Goal: Entertainment & Leisure: Consume media (video, audio)

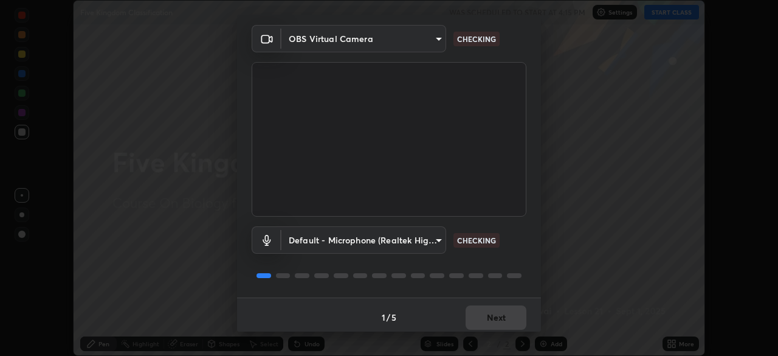
scroll to position [43, 0]
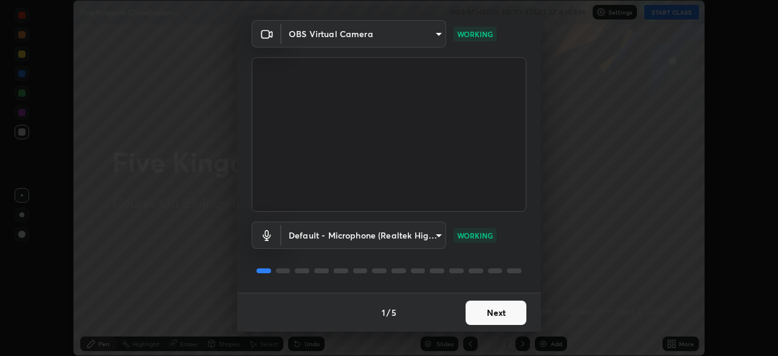
click at [508, 307] on button "Next" at bounding box center [496, 312] width 61 height 24
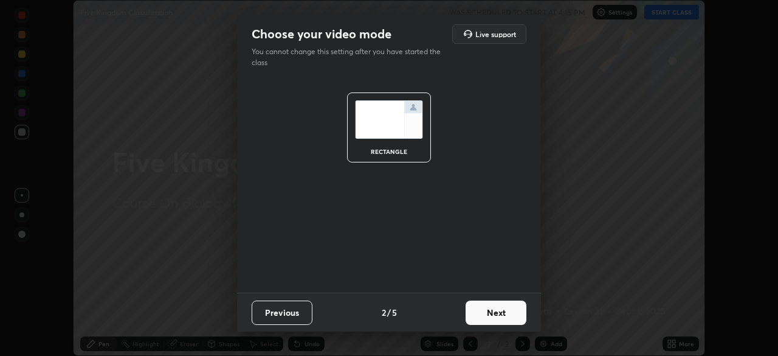
scroll to position [0, 0]
click at [507, 310] on button "Next" at bounding box center [496, 312] width 61 height 24
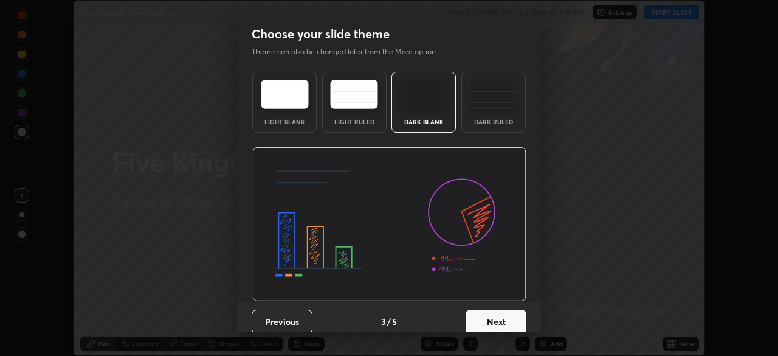
click at [513, 310] on button "Next" at bounding box center [496, 322] width 61 height 24
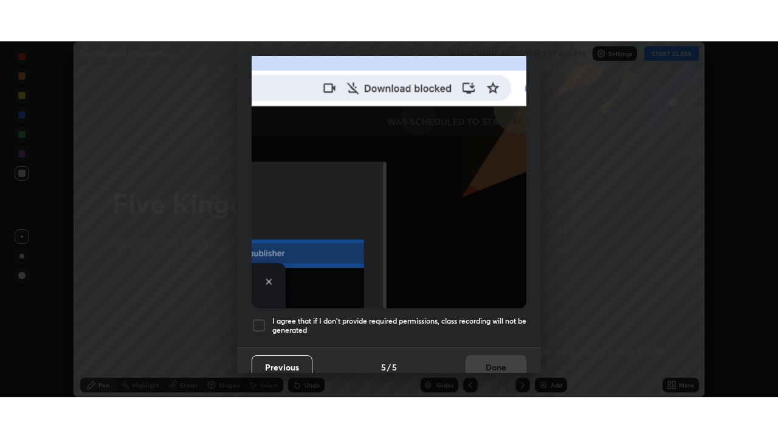
scroll to position [291, 0]
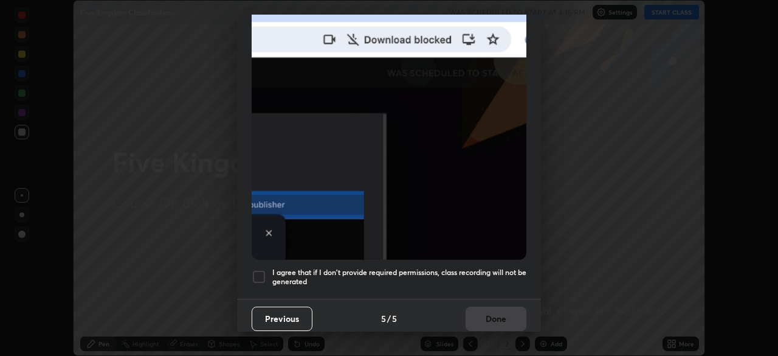
click at [502, 268] on h5 "I agree that if I don't provide required permissions, class recording will not …" at bounding box center [399, 277] width 254 height 19
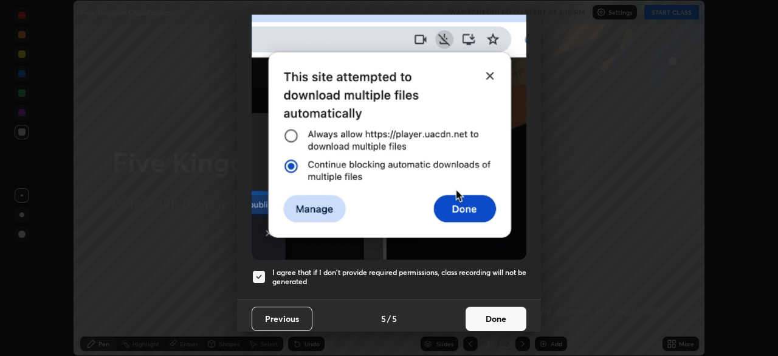
click at [500, 307] on button "Done" at bounding box center [496, 319] width 61 height 24
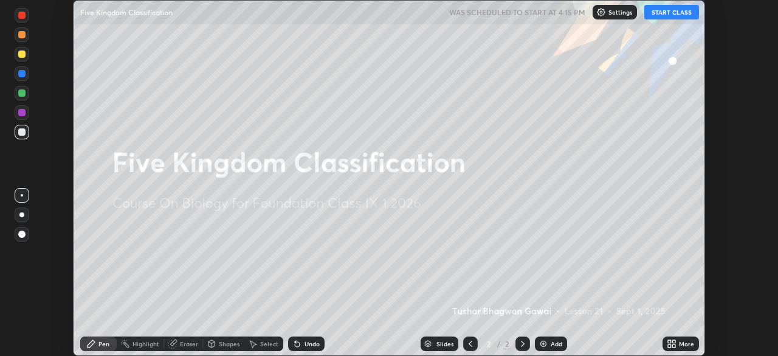
click at [669, 342] on icon at bounding box center [669, 341] width 3 height 3
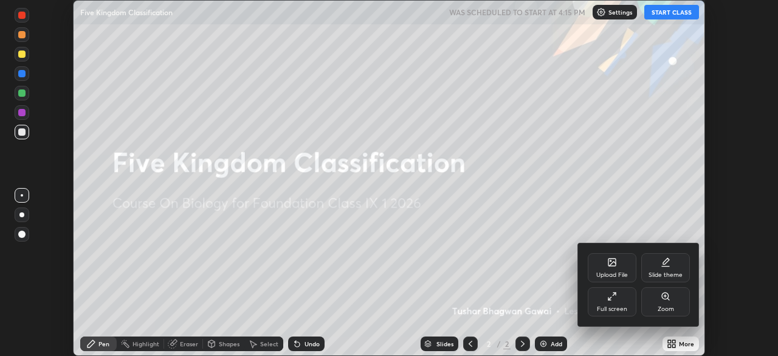
click at [612, 299] on icon at bounding box center [613, 296] width 10 height 10
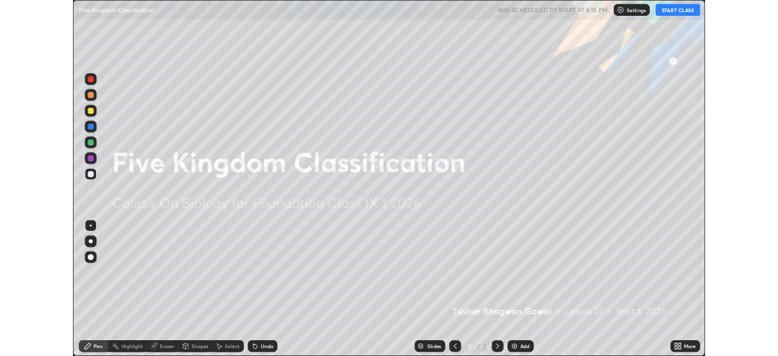
scroll to position [438, 778]
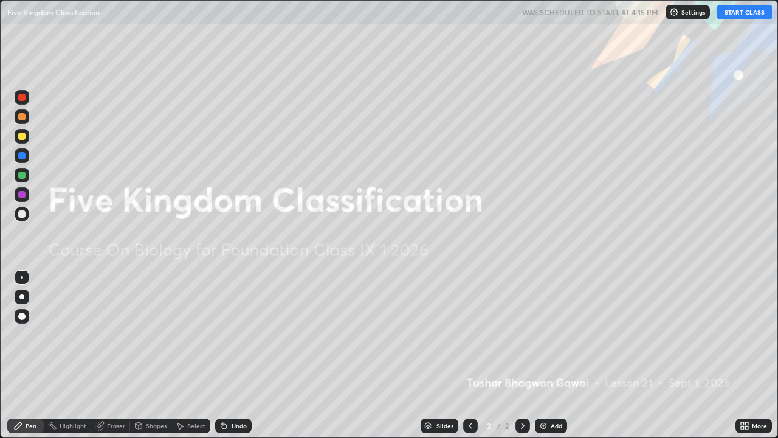
click at [752, 15] on button "START CLASS" at bounding box center [745, 12] width 55 height 15
click at [543, 355] on img at bounding box center [544, 426] width 10 height 10
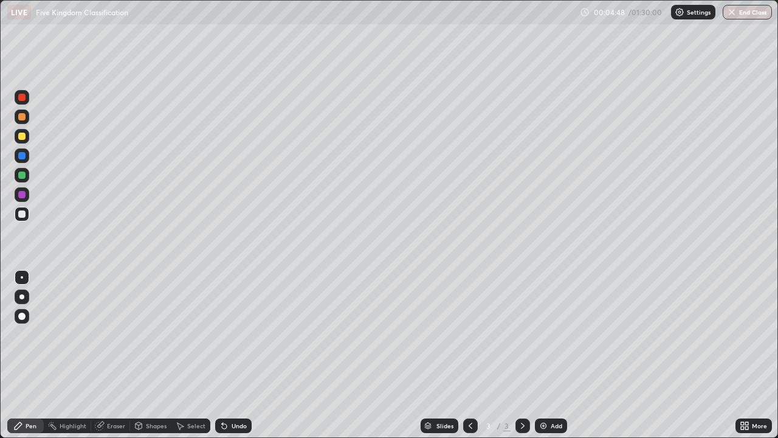
click at [744, 355] on icon at bounding box center [742, 427] width 3 height 3
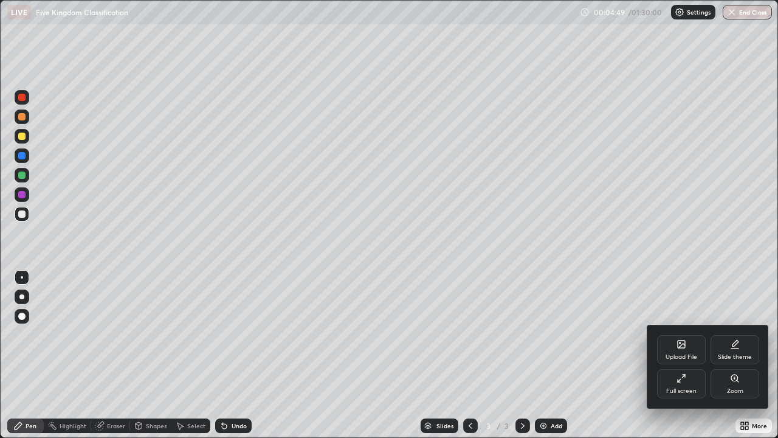
click at [677, 355] on div "Full screen" at bounding box center [682, 391] width 30 height 6
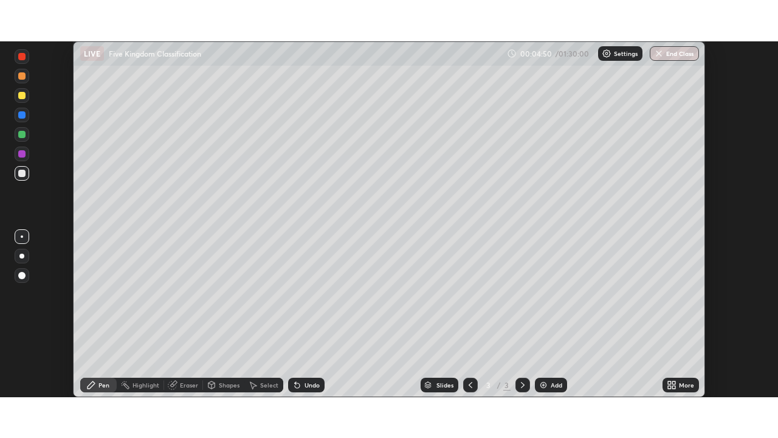
scroll to position [60458, 60035]
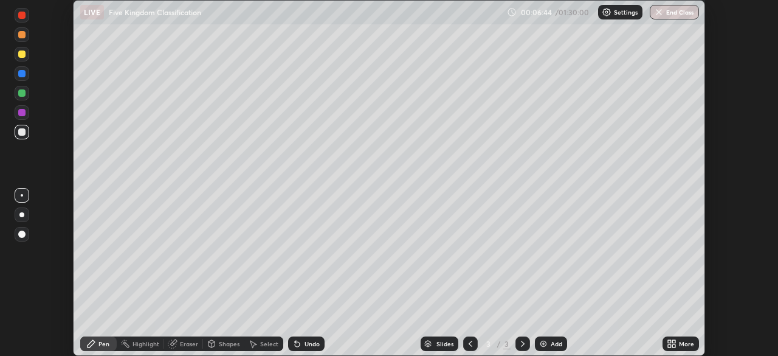
click at [674, 345] on icon at bounding box center [674, 345] width 3 height 3
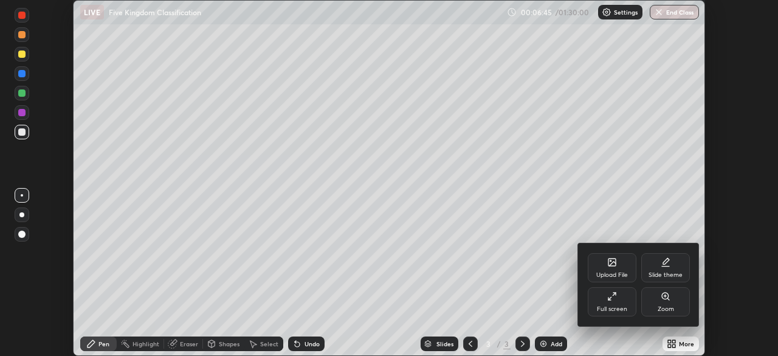
click at [617, 302] on div "Full screen" at bounding box center [612, 301] width 49 height 29
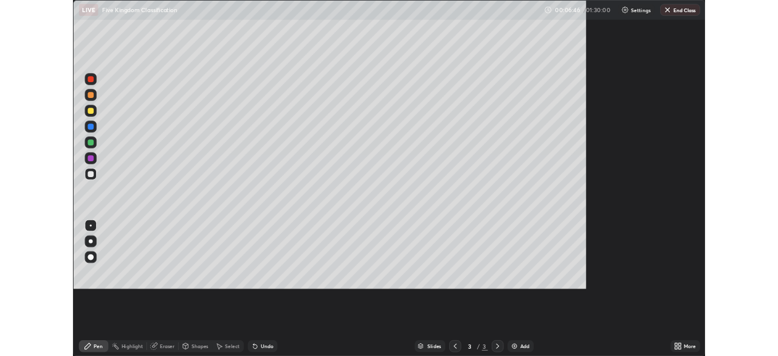
scroll to position [438, 778]
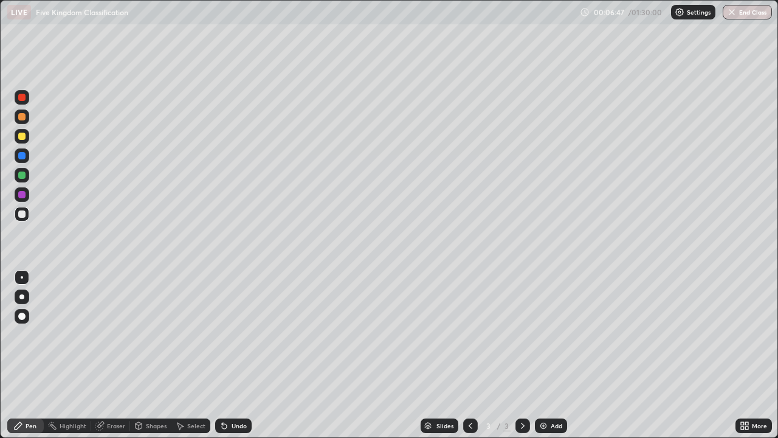
click at [544, 355] on img at bounding box center [544, 426] width 10 height 10
click at [29, 136] on div at bounding box center [22, 136] width 15 height 15
click at [229, 355] on div "Undo" at bounding box center [233, 425] width 36 height 15
click at [232, 355] on div "Undo" at bounding box center [239, 426] width 15 height 6
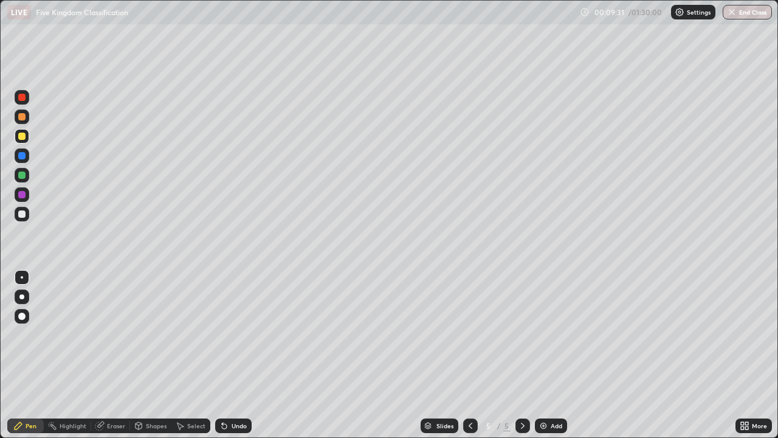
click at [468, 355] on icon at bounding box center [471, 426] width 10 height 10
click at [521, 355] on icon at bounding box center [523, 426] width 10 height 10
click at [188, 355] on div "Select" at bounding box center [190, 425] width 39 height 15
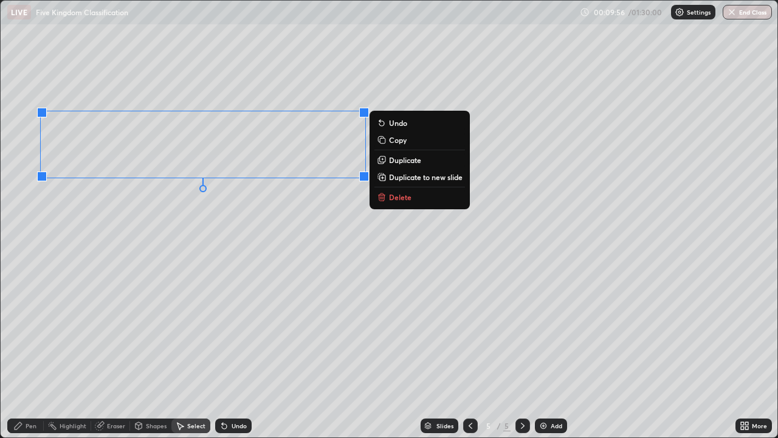
click at [386, 126] on icon at bounding box center [382, 123] width 10 height 10
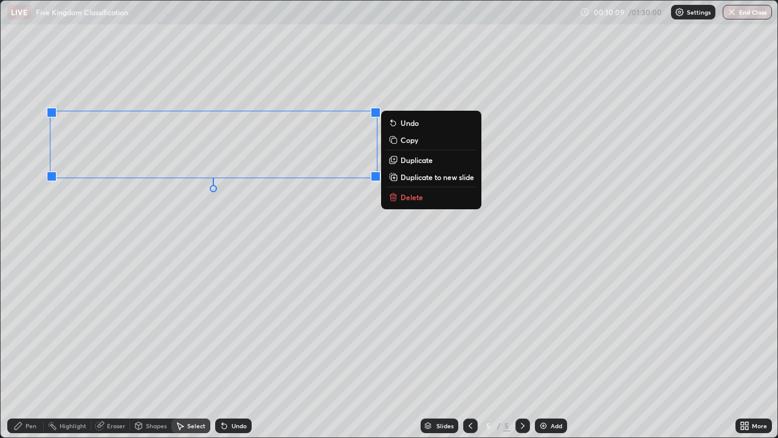
click at [406, 198] on p "Delete" at bounding box center [412, 197] width 23 height 10
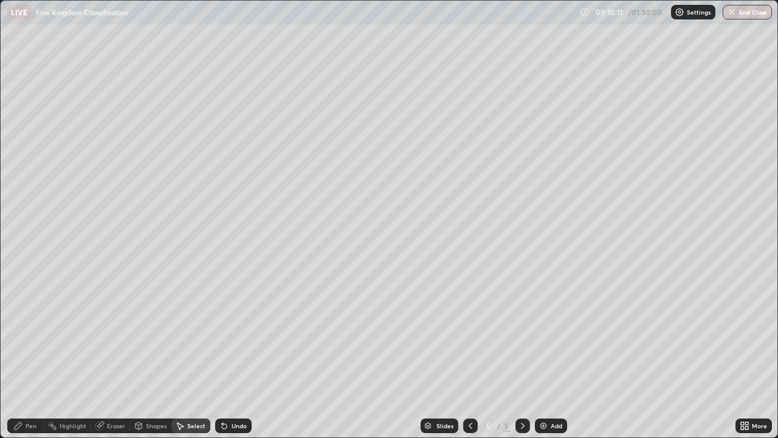
click at [463, 355] on div at bounding box center [470, 425] width 15 height 15
click at [469, 355] on icon at bounding box center [471, 426] width 10 height 10
click at [516, 355] on div at bounding box center [523, 425] width 15 height 15
click at [25, 355] on div "Pen" at bounding box center [25, 425] width 36 height 15
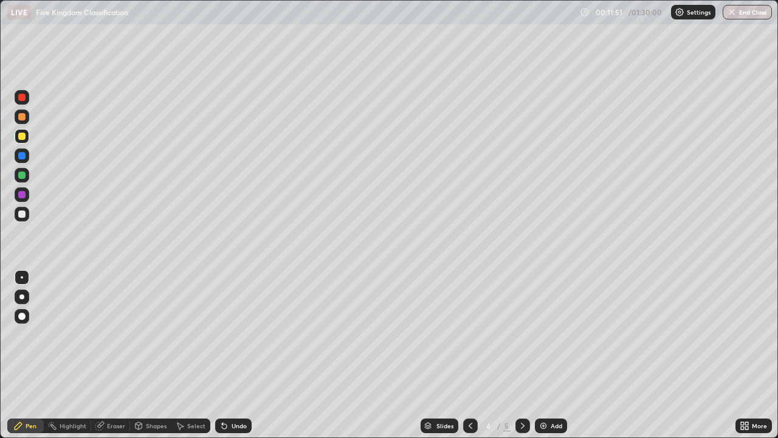
click at [521, 355] on icon at bounding box center [523, 426] width 4 height 6
click at [552, 355] on div "Add" at bounding box center [557, 426] width 12 height 6
click at [23, 216] on div at bounding box center [21, 213] width 7 height 7
click at [24, 316] on div at bounding box center [21, 316] width 7 height 7
click at [747, 355] on icon at bounding box center [747, 427] width 3 height 3
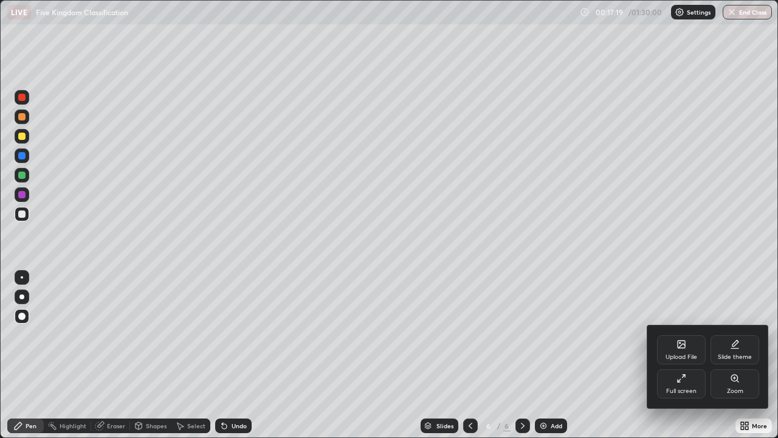
click at [682, 355] on div "Full screen" at bounding box center [682, 391] width 30 height 6
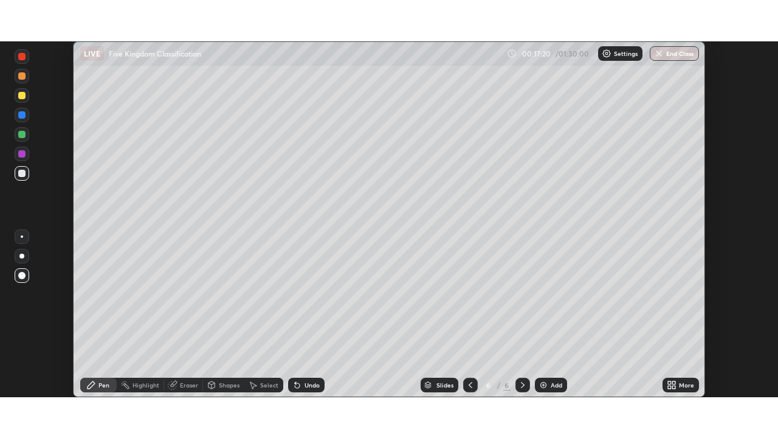
scroll to position [60458, 60035]
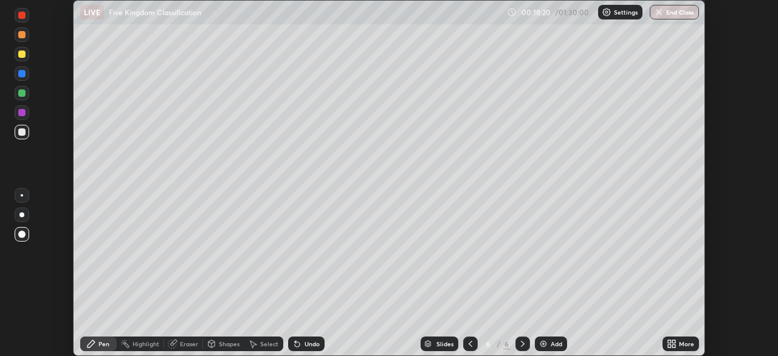
click at [674, 345] on icon at bounding box center [674, 345] width 3 height 3
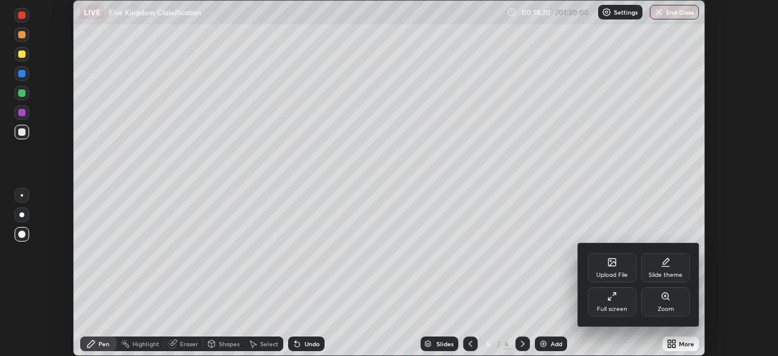
click at [609, 307] on div "Full screen" at bounding box center [612, 309] width 30 height 6
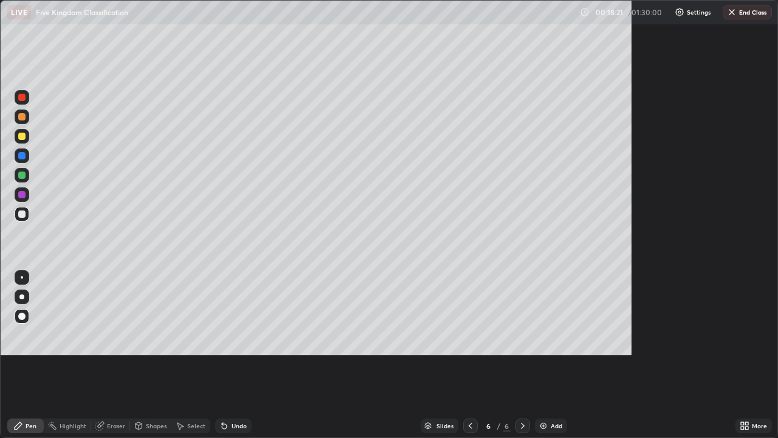
scroll to position [438, 778]
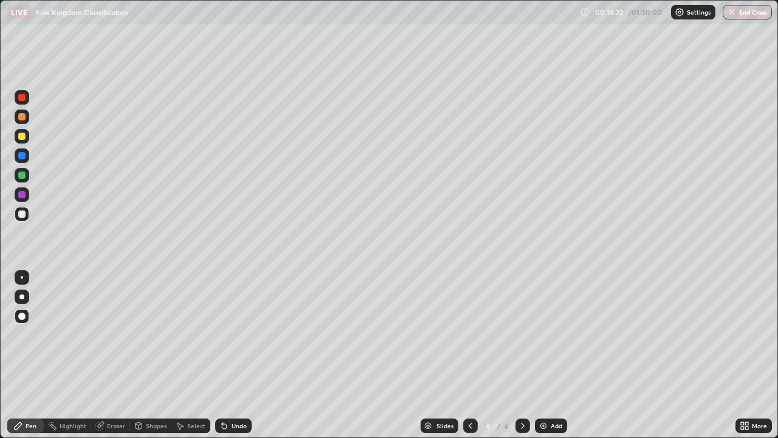
click at [551, 355] on div "Add" at bounding box center [557, 426] width 12 height 6
click at [27, 274] on div at bounding box center [22, 277] width 15 height 15
click at [24, 158] on div at bounding box center [21, 155] width 7 height 7
click at [240, 355] on div "Undo" at bounding box center [239, 426] width 15 height 6
click at [240, 355] on div "Undo" at bounding box center [233, 425] width 36 height 15
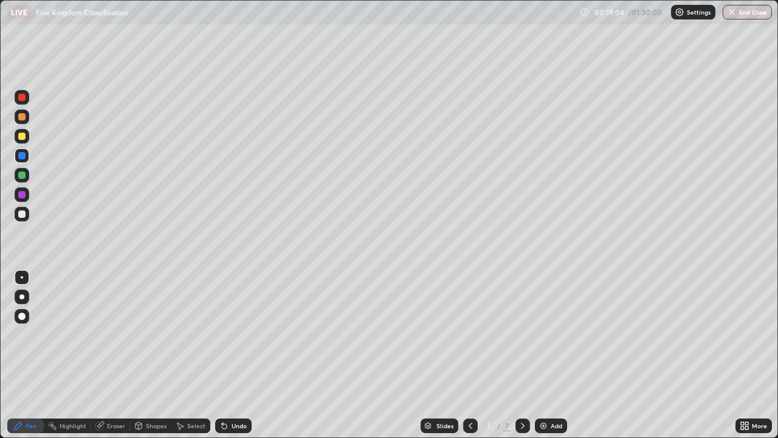
click at [23, 214] on div at bounding box center [21, 213] width 7 height 7
click at [233, 355] on div "Undo" at bounding box center [239, 426] width 15 height 6
click at [232, 355] on div "Undo" at bounding box center [239, 426] width 15 height 6
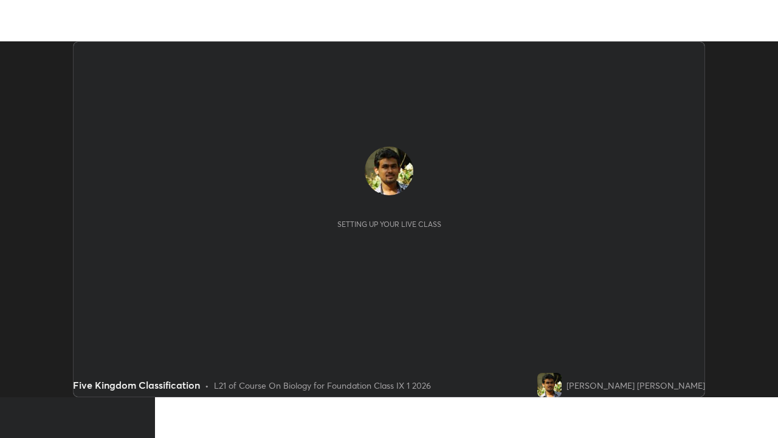
scroll to position [356, 778]
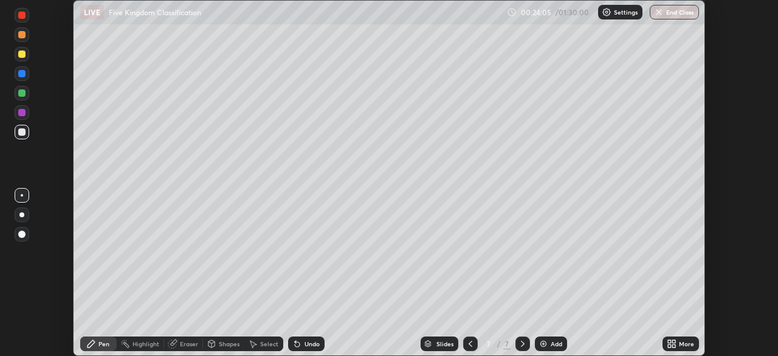
click at [674, 341] on icon at bounding box center [674, 341] width 3 height 3
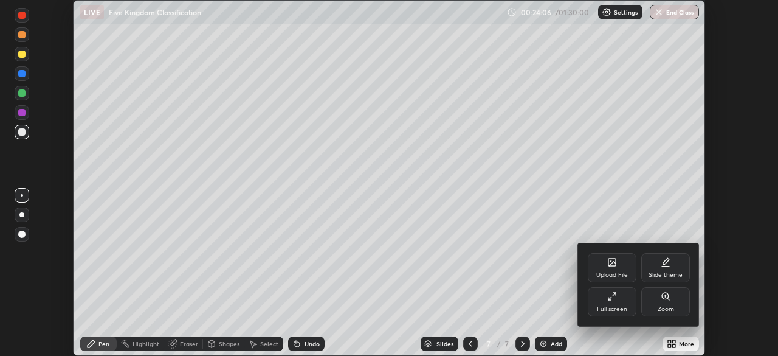
click at [615, 308] on div "Full screen" at bounding box center [612, 309] width 30 height 6
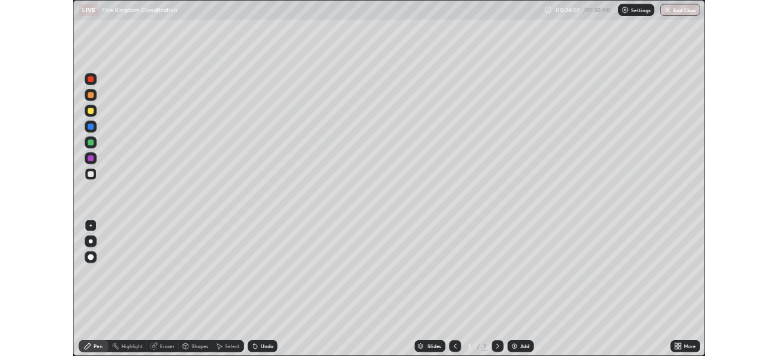
scroll to position [438, 778]
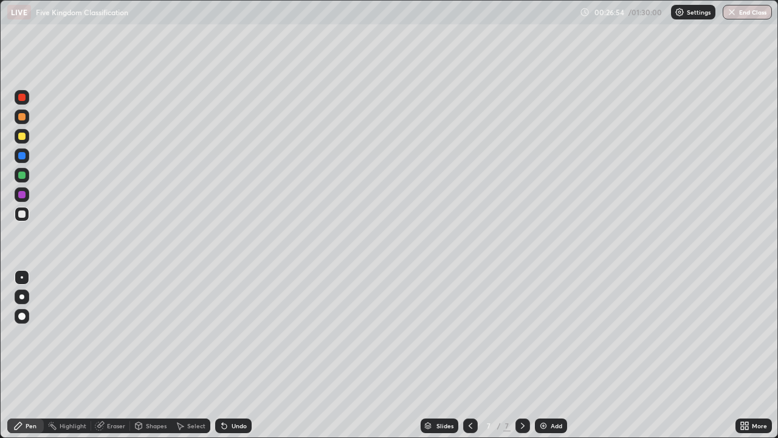
click at [743, 355] on icon at bounding box center [742, 427] width 3 height 3
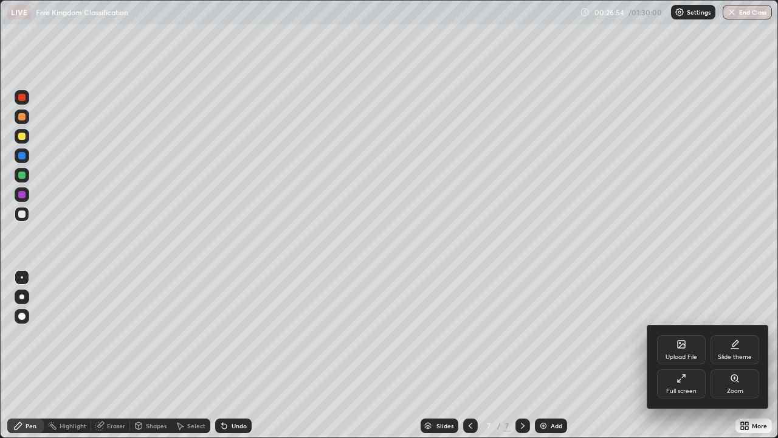
click at [752, 355] on div at bounding box center [389, 219] width 778 height 438
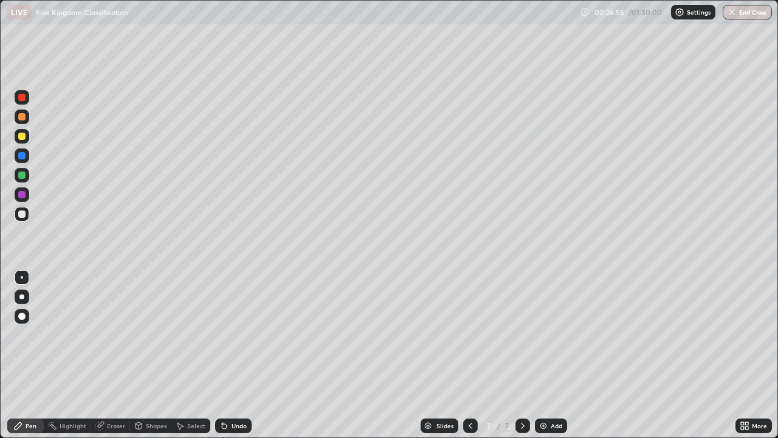
click at [746, 355] on icon at bounding box center [747, 423] width 3 height 3
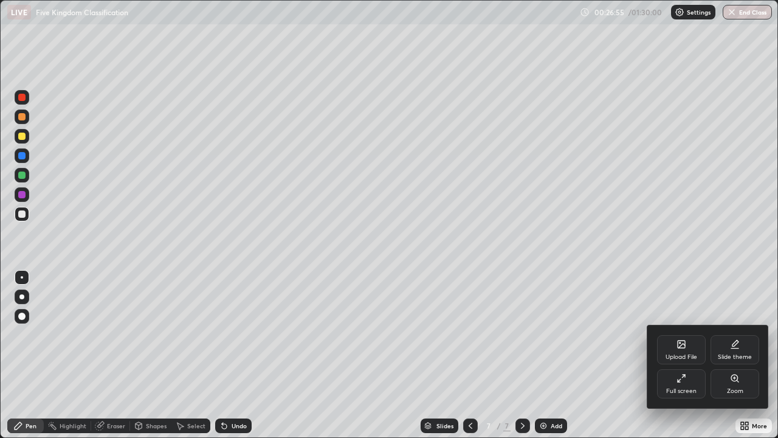
click at [687, 355] on div "Full screen" at bounding box center [682, 391] width 30 height 6
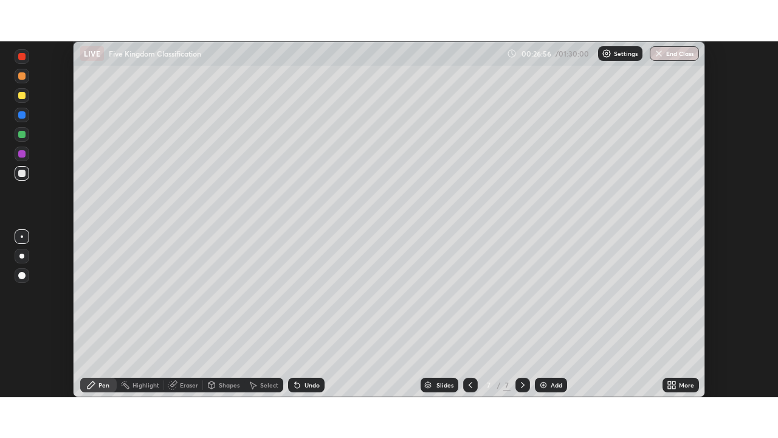
scroll to position [60458, 60035]
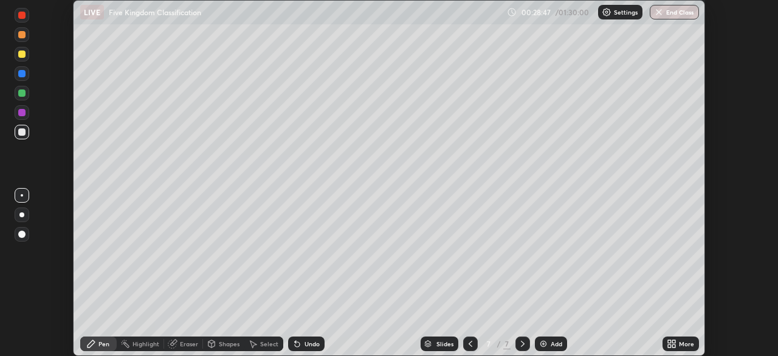
click at [674, 345] on icon at bounding box center [674, 345] width 3 height 3
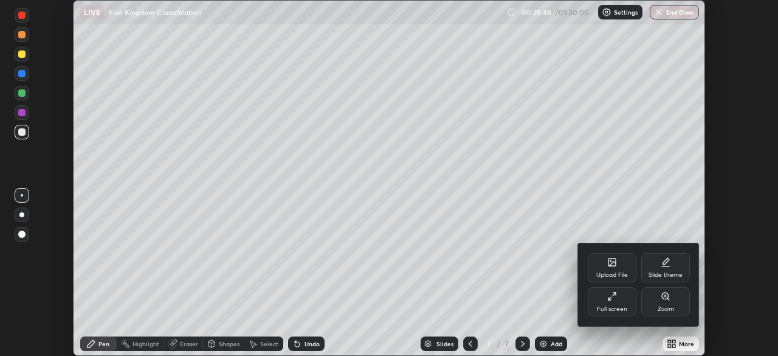
click at [608, 308] on div "Full screen" at bounding box center [612, 309] width 30 height 6
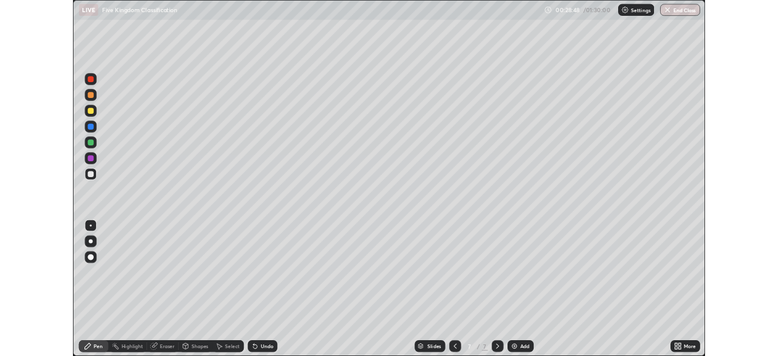
scroll to position [438, 778]
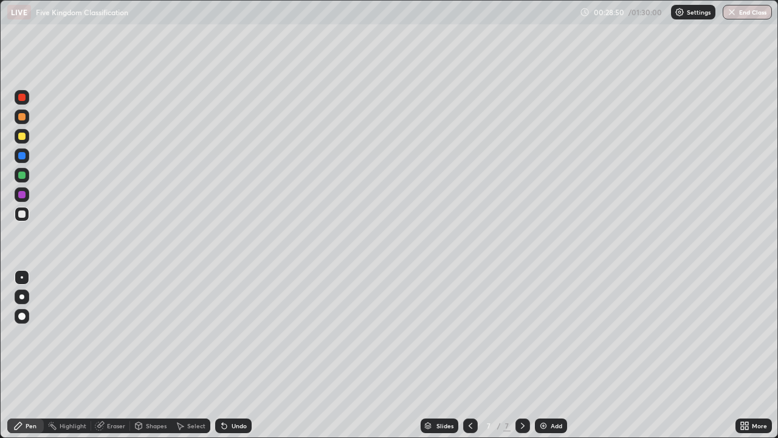
click at [547, 355] on div "Add" at bounding box center [551, 425] width 32 height 15
click at [741, 355] on icon at bounding box center [742, 427] width 3 height 3
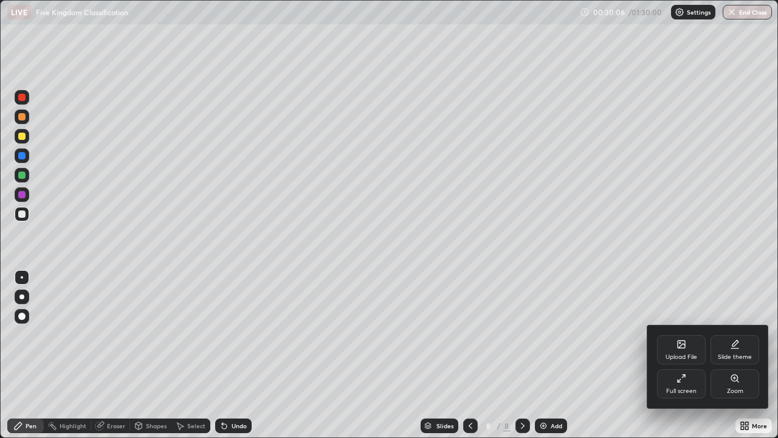
click at [681, 355] on div "Full screen" at bounding box center [681, 383] width 49 height 29
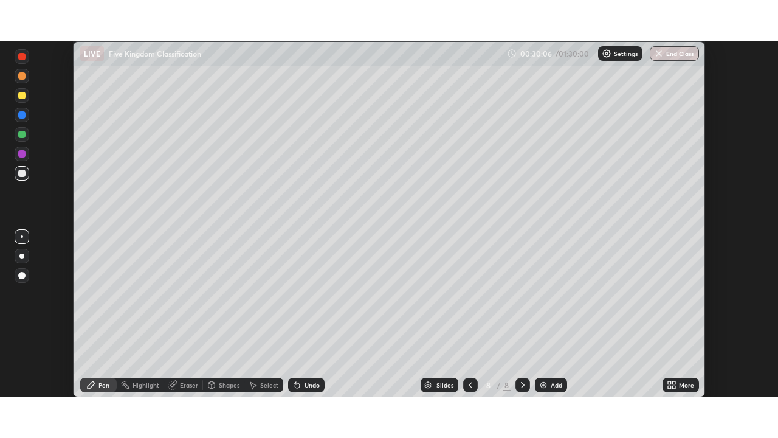
scroll to position [60458, 60035]
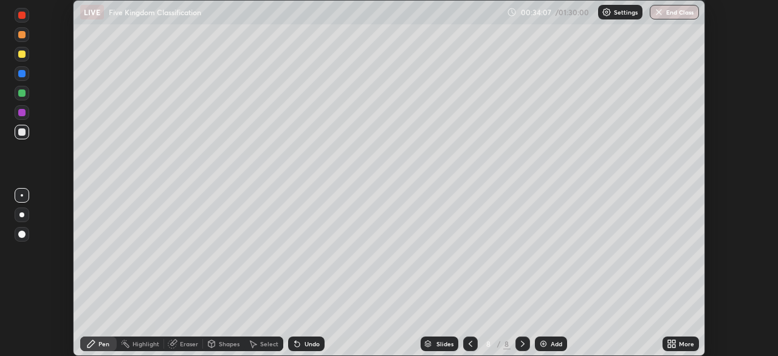
click at [547, 344] on img at bounding box center [544, 344] width 10 height 10
click at [471, 342] on icon at bounding box center [471, 344] width 10 height 10
click at [670, 345] on icon at bounding box center [669, 345] width 3 height 3
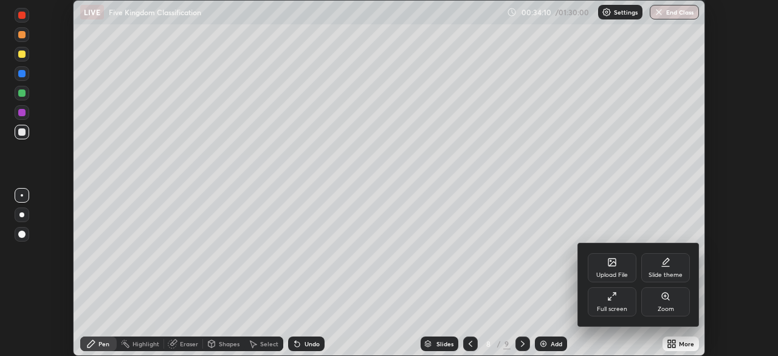
click at [613, 307] on div "Full screen" at bounding box center [612, 309] width 30 height 6
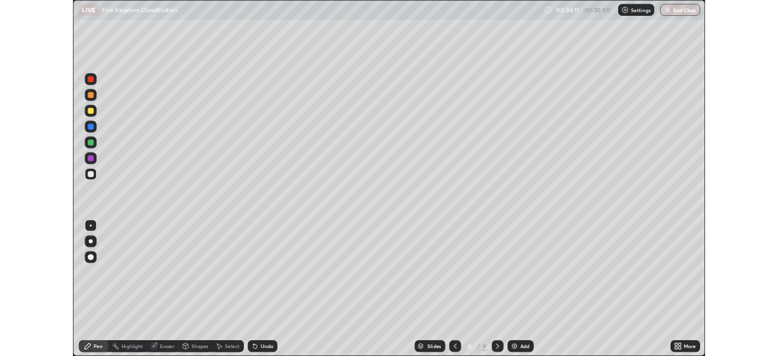
scroll to position [438, 778]
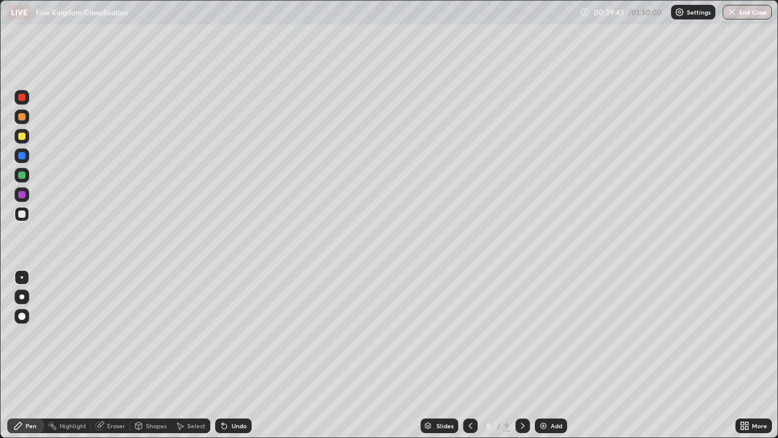
click at [545, 355] on img at bounding box center [544, 426] width 10 height 10
click at [226, 355] on icon at bounding box center [225, 426] width 10 height 10
click at [545, 355] on img at bounding box center [544, 426] width 10 height 10
click at [743, 355] on icon at bounding box center [745, 426] width 10 height 10
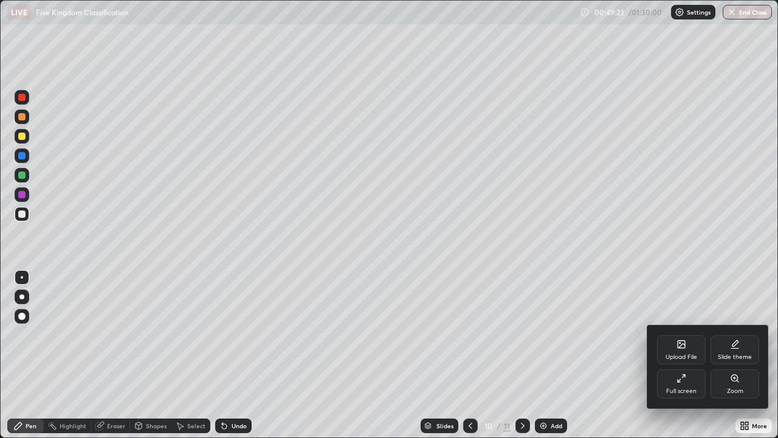
click at [683, 355] on div "Full screen" at bounding box center [681, 383] width 49 height 29
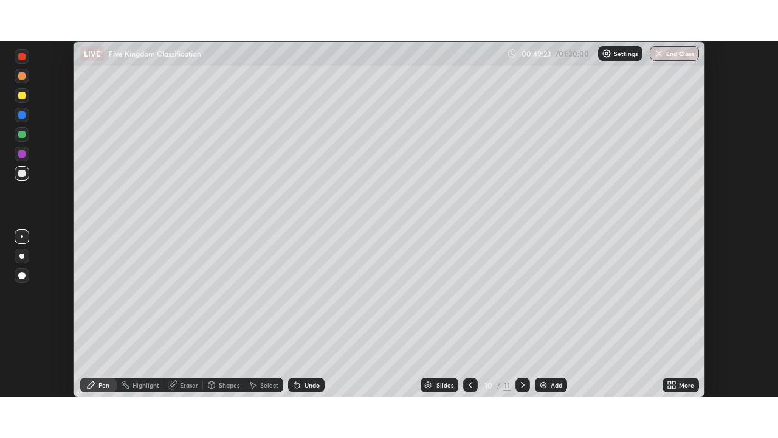
scroll to position [60458, 60035]
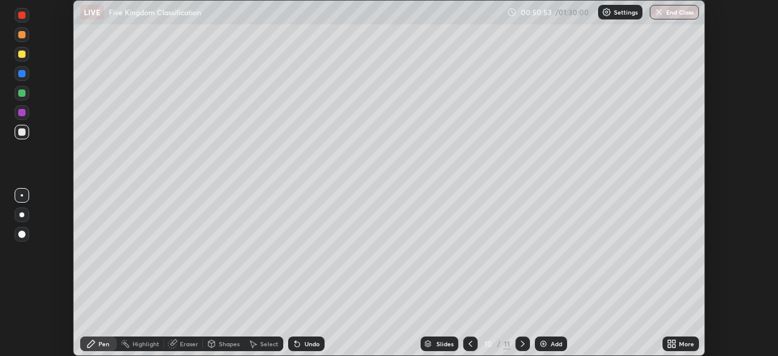
click at [675, 344] on icon at bounding box center [672, 344] width 10 height 10
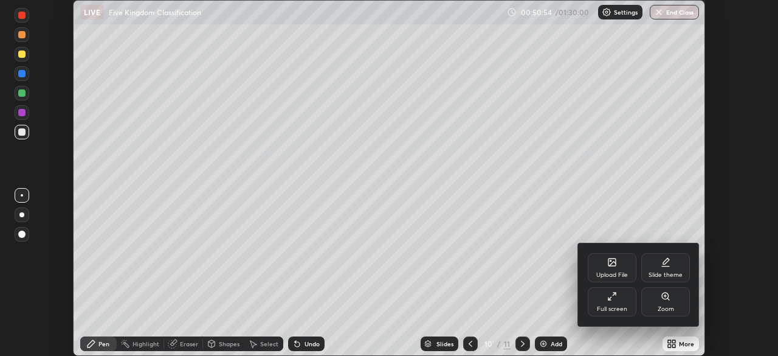
click at [618, 302] on div "Full screen" at bounding box center [612, 301] width 49 height 29
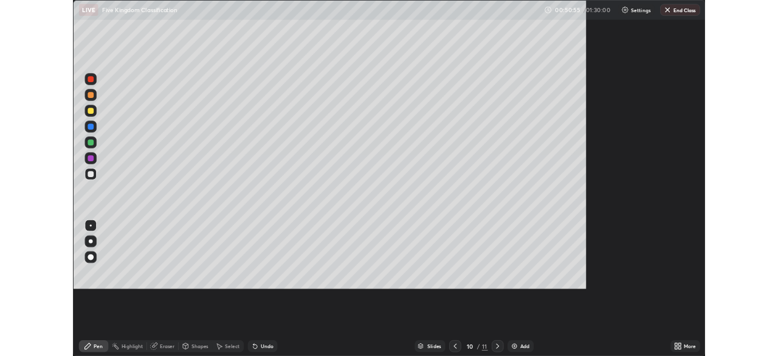
scroll to position [438, 778]
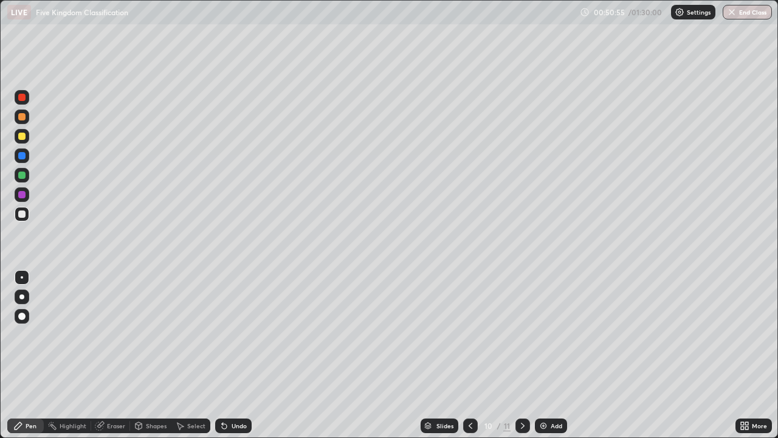
click at [554, 355] on div "Add" at bounding box center [557, 426] width 12 height 6
click at [543, 355] on img at bounding box center [544, 426] width 10 height 10
click at [741, 355] on icon at bounding box center [745, 426] width 10 height 10
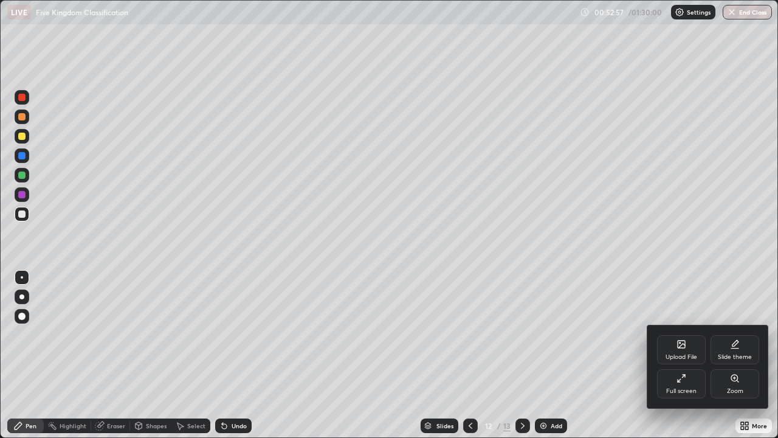
click at [675, 355] on div "Full screen" at bounding box center [682, 391] width 30 height 6
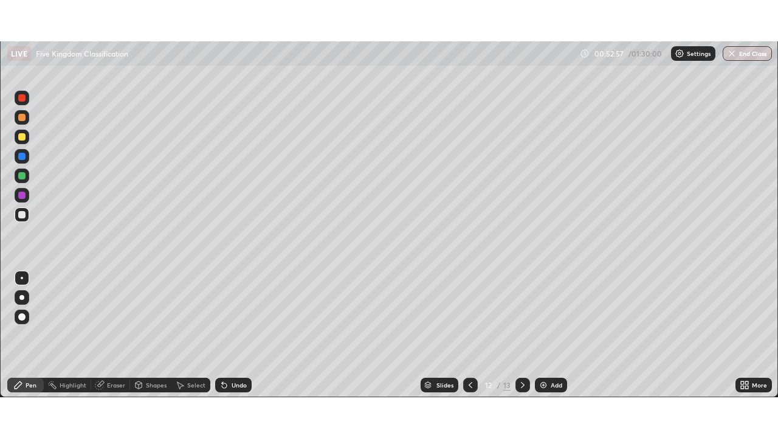
scroll to position [60458, 60035]
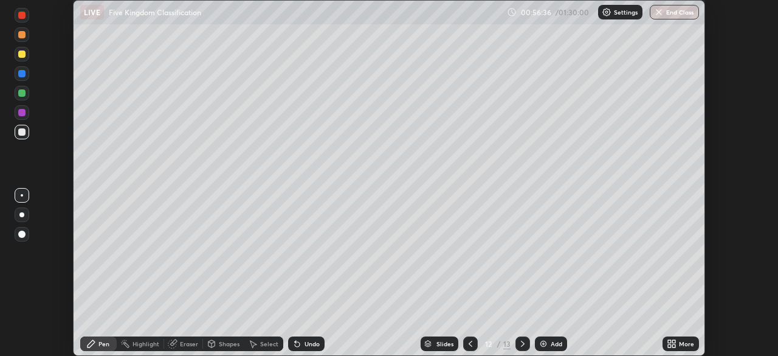
click at [690, 349] on div "More" at bounding box center [681, 343] width 36 height 15
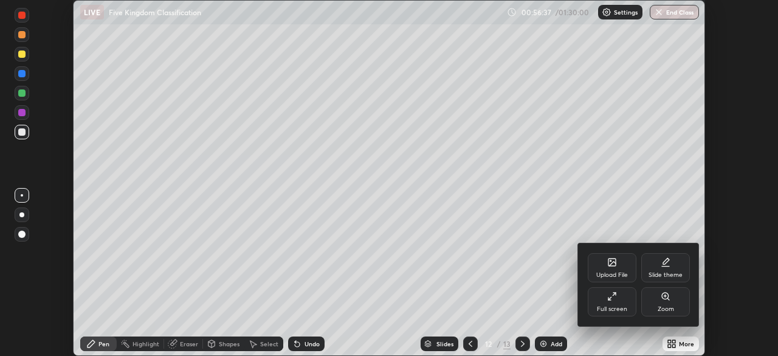
click at [615, 301] on div "Full screen" at bounding box center [612, 301] width 49 height 29
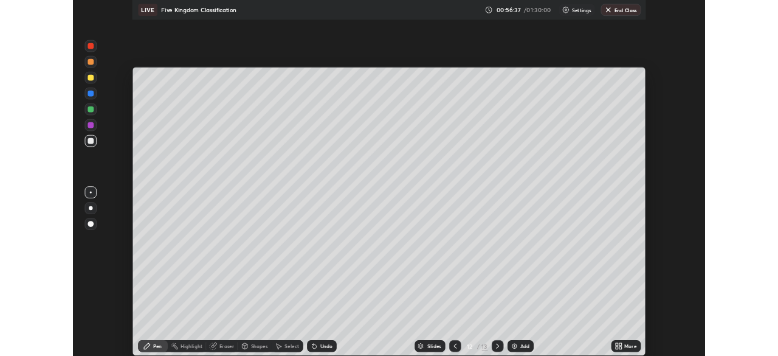
scroll to position [438, 778]
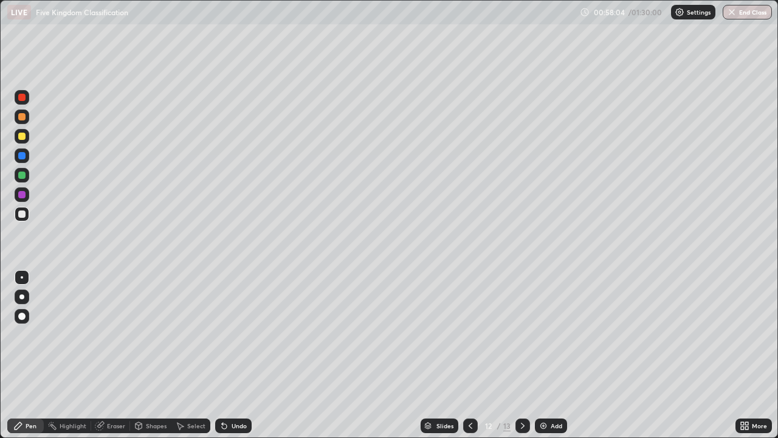
click at [552, 355] on div "Add" at bounding box center [557, 426] width 12 height 6
click at [749, 355] on icon at bounding box center [745, 426] width 10 height 10
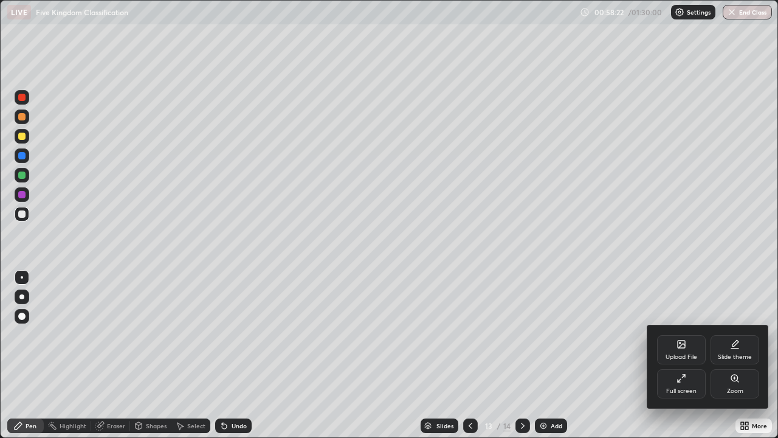
click at [687, 355] on div "Full screen" at bounding box center [681, 383] width 49 height 29
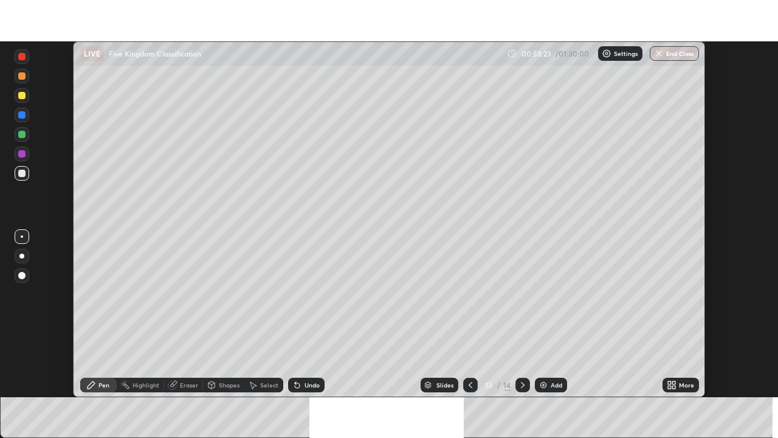
scroll to position [60458, 60035]
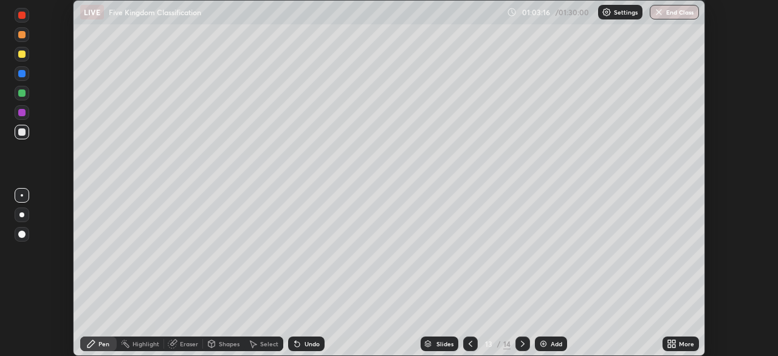
click at [669, 344] on icon at bounding box center [669, 345] width 3 height 3
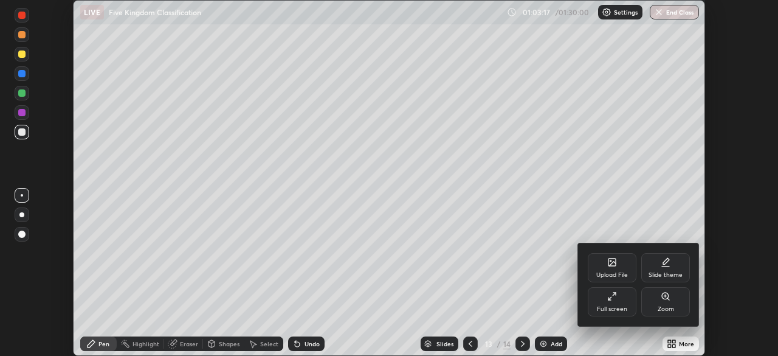
click at [684, 344] on div at bounding box center [389, 178] width 778 height 356
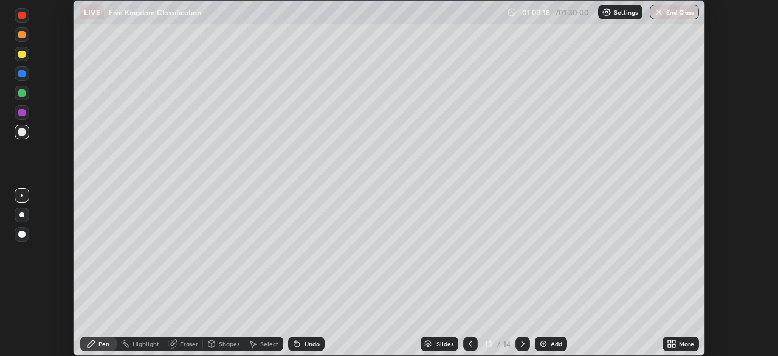
click at [675, 342] on icon at bounding box center [674, 341] width 3 height 3
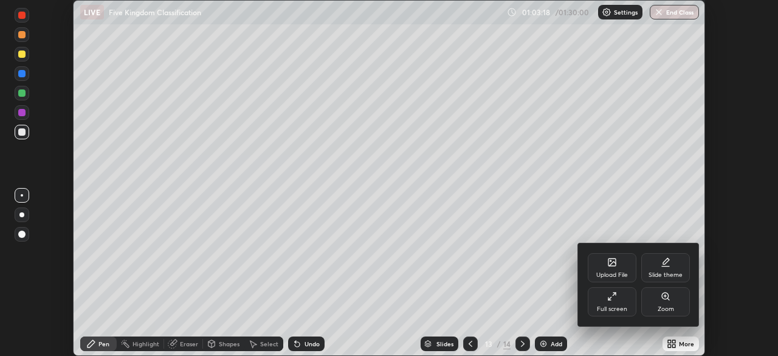
click at [612, 303] on div "Full screen" at bounding box center [612, 301] width 49 height 29
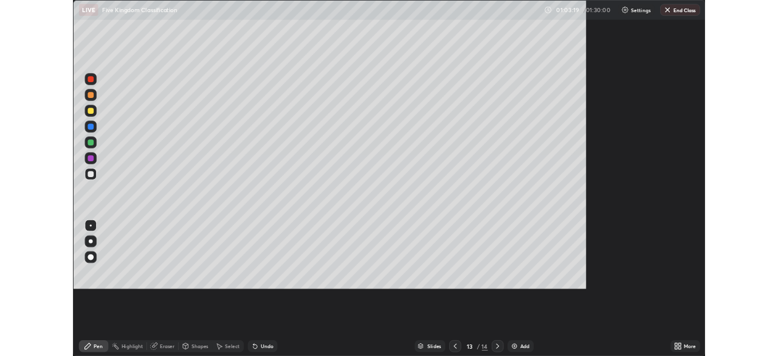
scroll to position [438, 778]
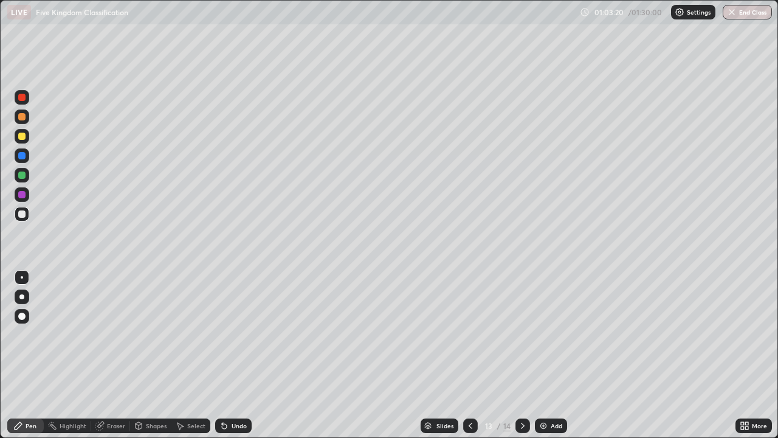
click at [553, 355] on div "Add" at bounding box center [557, 426] width 12 height 6
click at [743, 355] on icon at bounding box center [742, 423] width 3 height 3
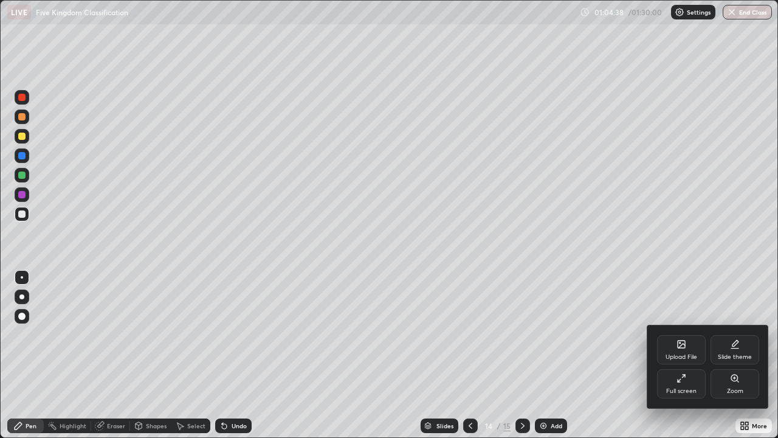
click at [681, 355] on div "Full screen" at bounding box center [682, 391] width 30 height 6
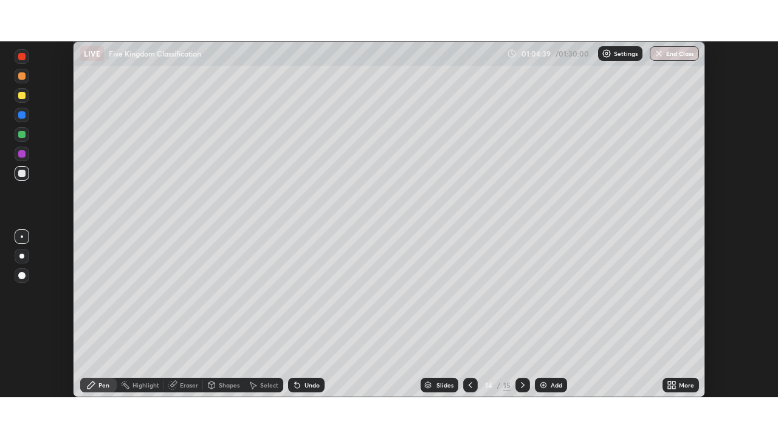
scroll to position [60458, 60035]
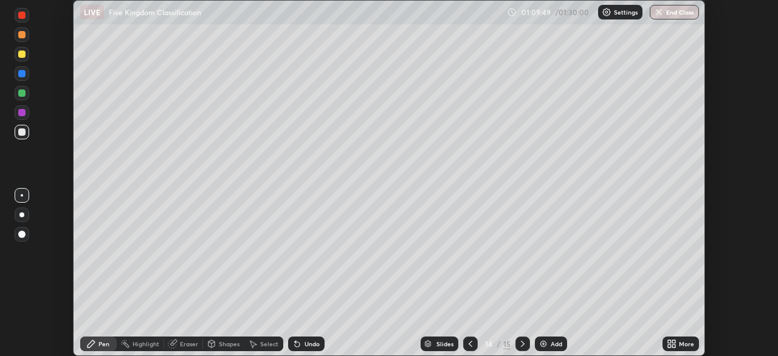
click at [674, 345] on icon at bounding box center [674, 345] width 3 height 3
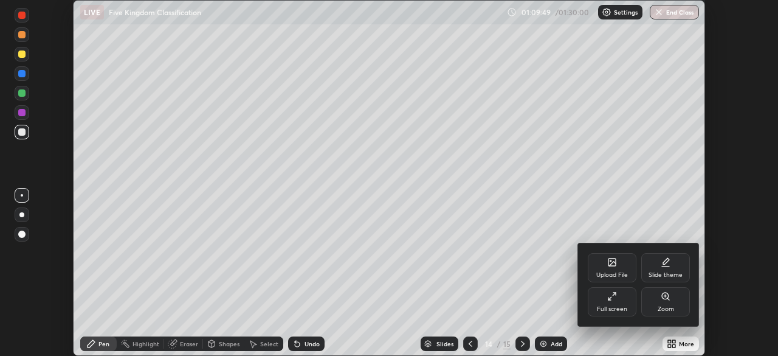
click at [610, 304] on div "Full screen" at bounding box center [612, 301] width 49 height 29
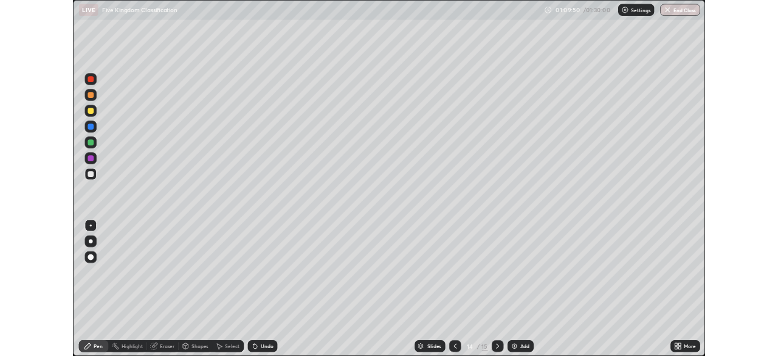
scroll to position [438, 778]
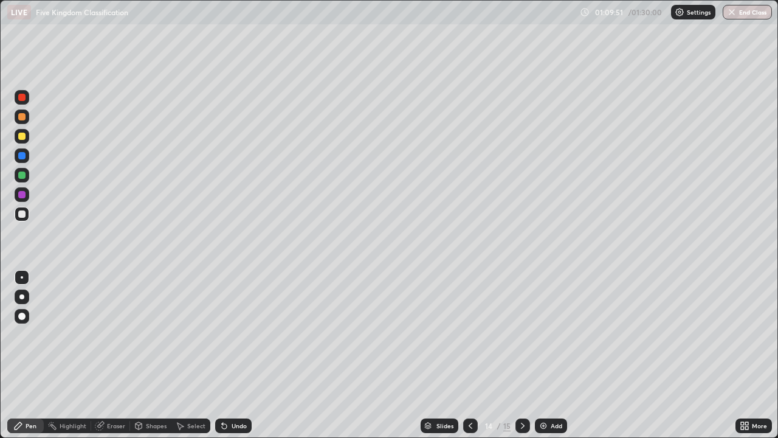
click at [552, 355] on div "Add" at bounding box center [557, 426] width 12 height 6
click at [541, 355] on img at bounding box center [544, 426] width 10 height 10
click at [545, 355] on img at bounding box center [544, 426] width 10 height 10
click at [539, 355] on img at bounding box center [544, 426] width 10 height 10
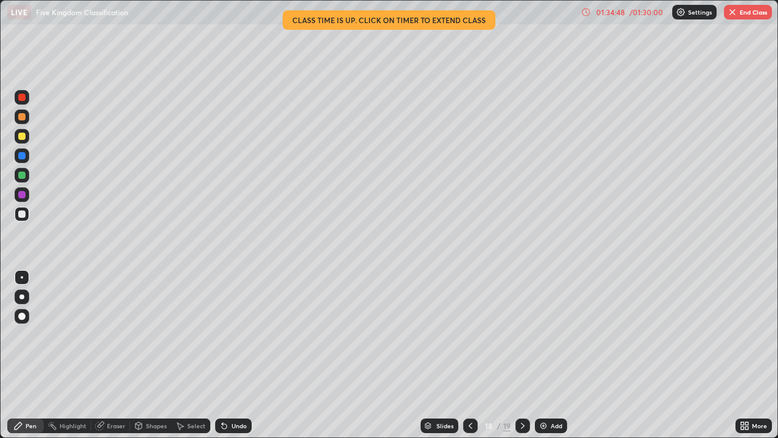
click at [755, 355] on div "More" at bounding box center [754, 425] width 36 height 15
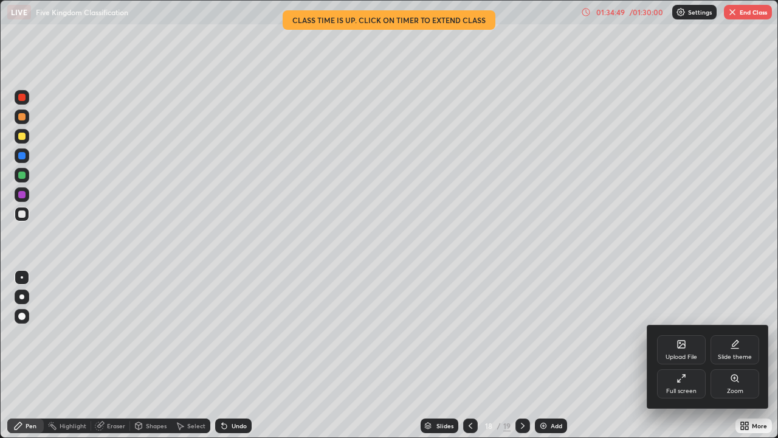
click at [691, 355] on div "Full screen" at bounding box center [682, 391] width 30 height 6
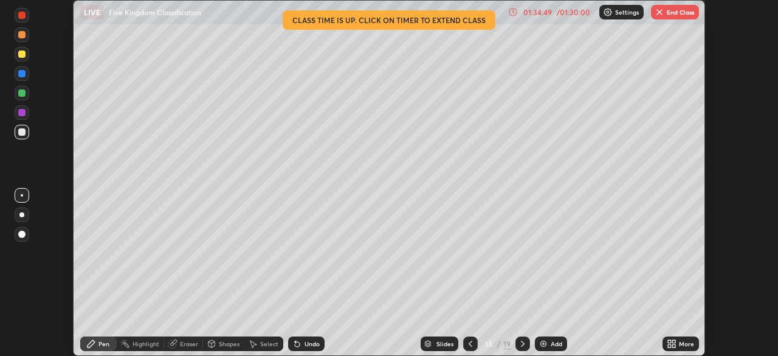
scroll to position [60458, 60035]
click at [679, 7] on button "End Class" at bounding box center [675, 12] width 48 height 15
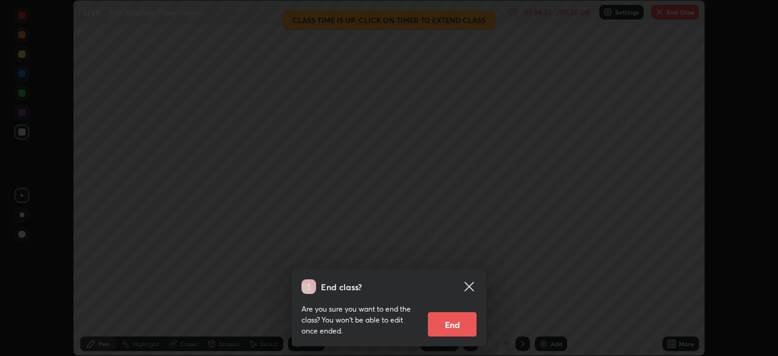
click at [460, 316] on button "End" at bounding box center [452, 324] width 49 height 24
